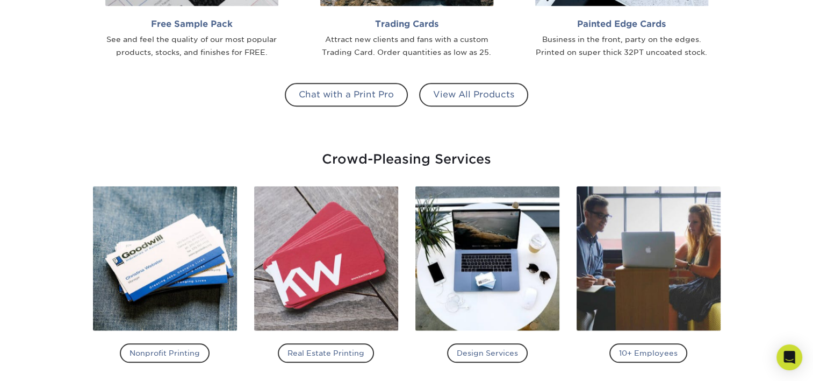
scroll to position [1162, 0]
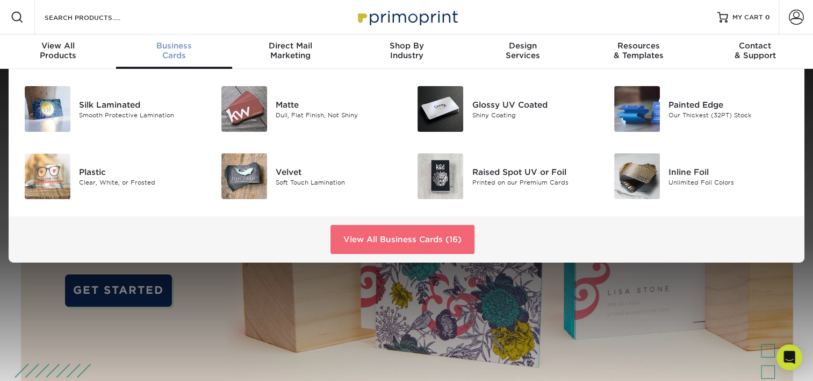
click at [406, 237] on link "View All Business Cards (16)" at bounding box center [403, 239] width 144 height 29
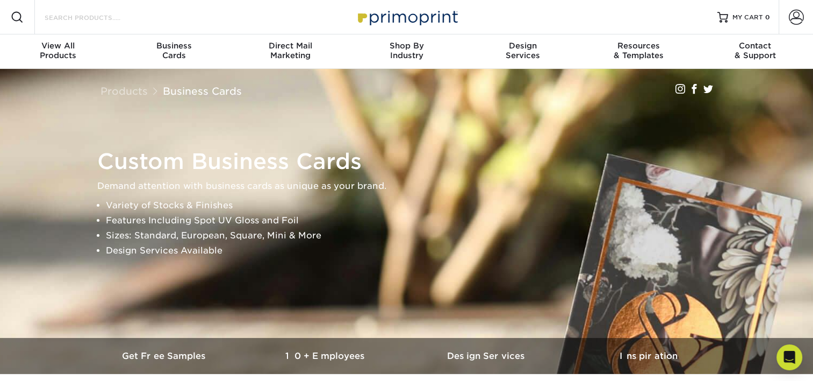
click at [77, 17] on input "Search Products" at bounding box center [96, 17] width 105 height 13
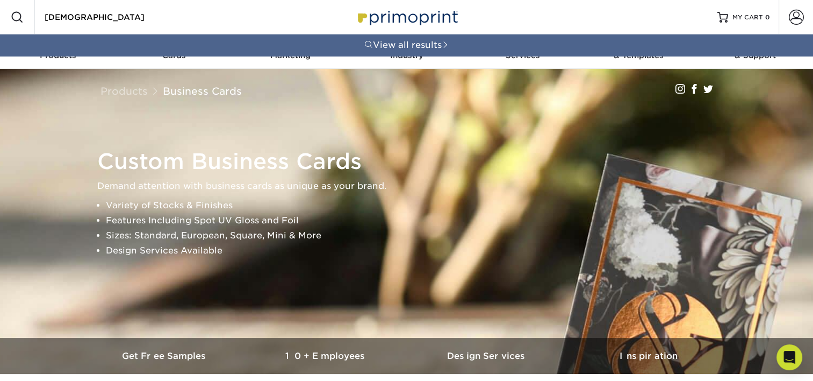
type input "[DEMOGRAPHIC_DATA] Film"
